Goal: Task Accomplishment & Management: Use online tool/utility

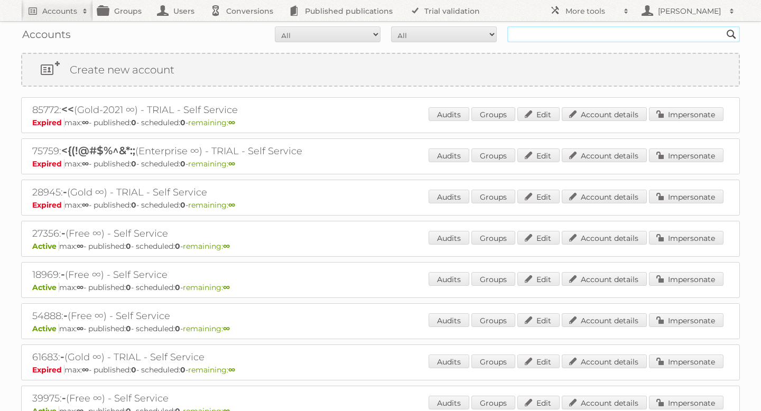
click at [514, 32] on input "text" at bounding box center [623, 34] width 232 height 16
type input "tuunte"
click at [723, 26] on input "Search" at bounding box center [731, 34] width 16 height 16
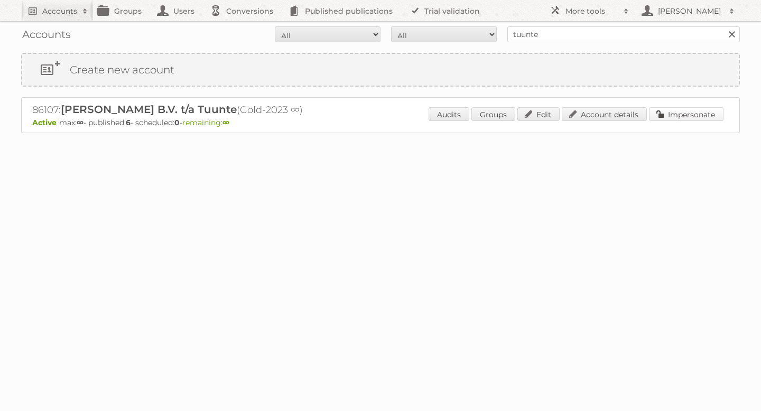
click at [658, 110] on link "Impersonate" at bounding box center [686, 114] width 75 height 14
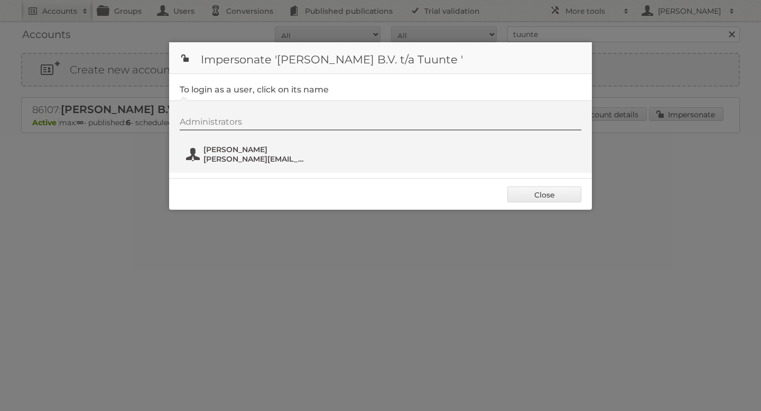
click at [250, 156] on span "[PERSON_NAME][EMAIL_ADDRESS][DOMAIN_NAME]" at bounding box center [254, 159] width 103 height 10
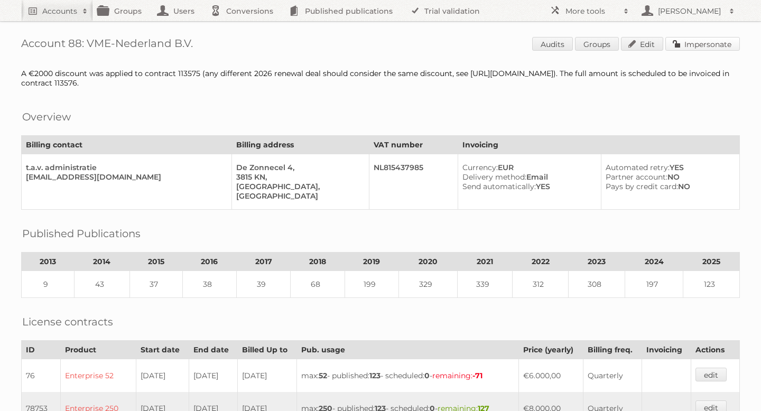
click at [700, 50] on link "Impersonate" at bounding box center [702, 44] width 75 height 14
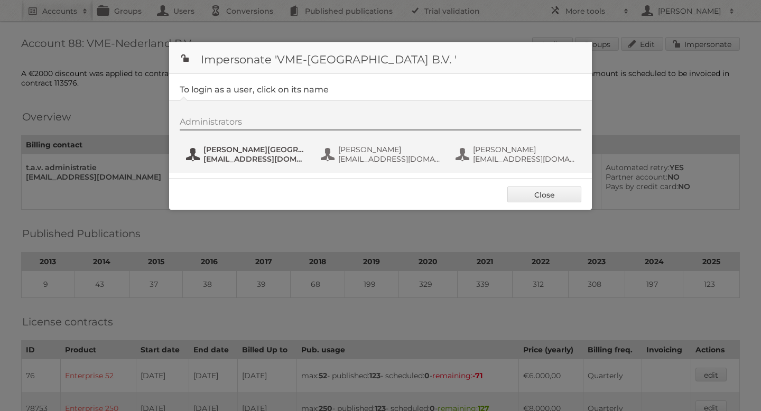
click at [260, 156] on span "communicatie@vmeretail.nl" at bounding box center [254, 159] width 103 height 10
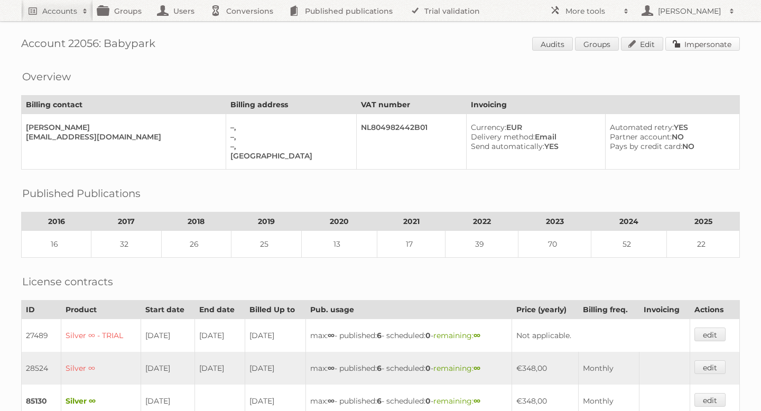
click at [694, 48] on link "Impersonate" at bounding box center [702, 44] width 75 height 14
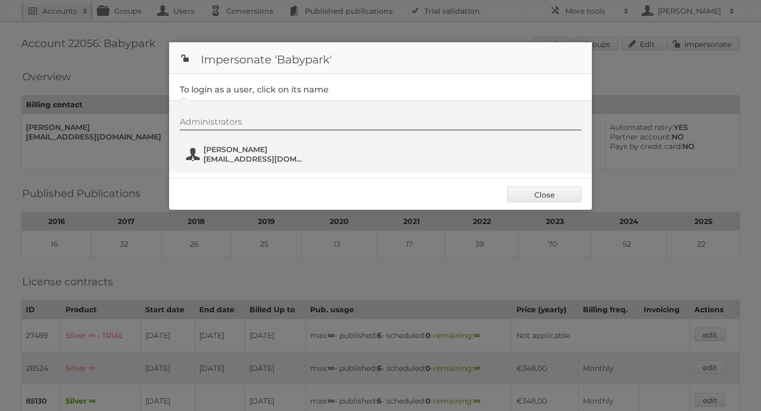
click at [219, 163] on span "[EMAIL_ADDRESS][DOMAIN_NAME]" at bounding box center [254, 159] width 103 height 10
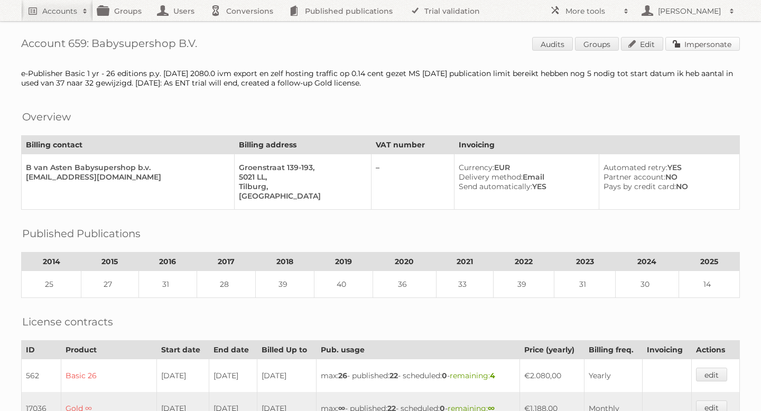
click at [688, 40] on link "Impersonate" at bounding box center [702, 44] width 75 height 14
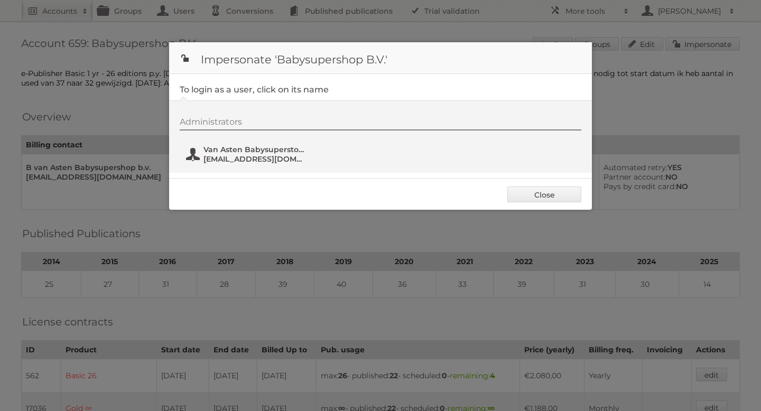
click at [290, 157] on span "vanastenpdk@gmail.com" at bounding box center [254, 159] width 103 height 10
